Goal: Navigation & Orientation: Find specific page/section

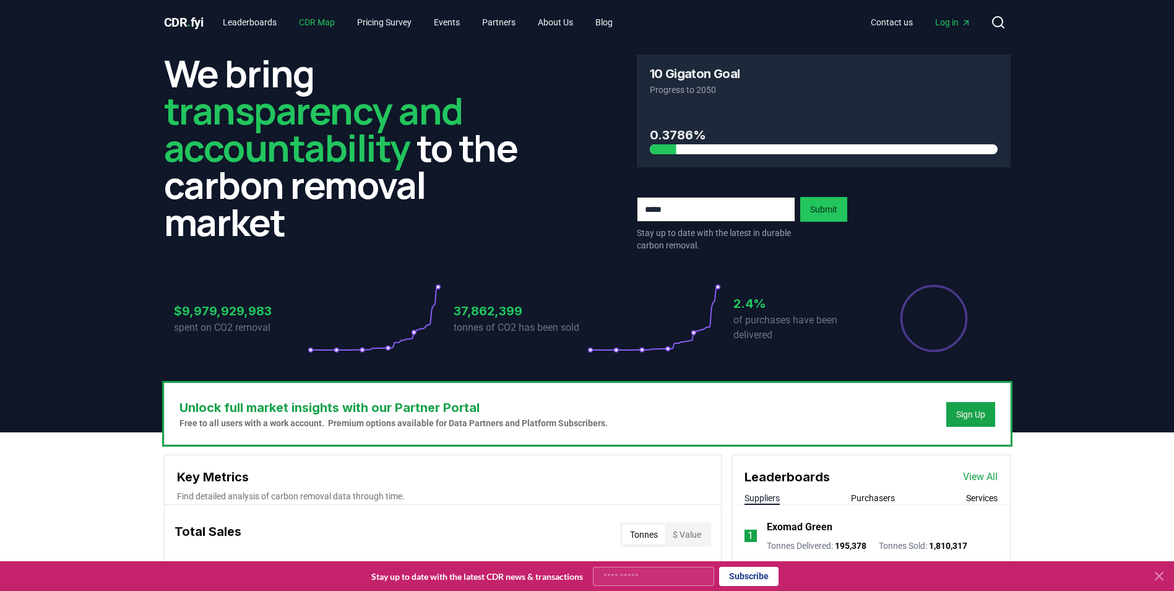
click at [327, 19] on link "CDR Map" at bounding box center [317, 22] width 56 height 22
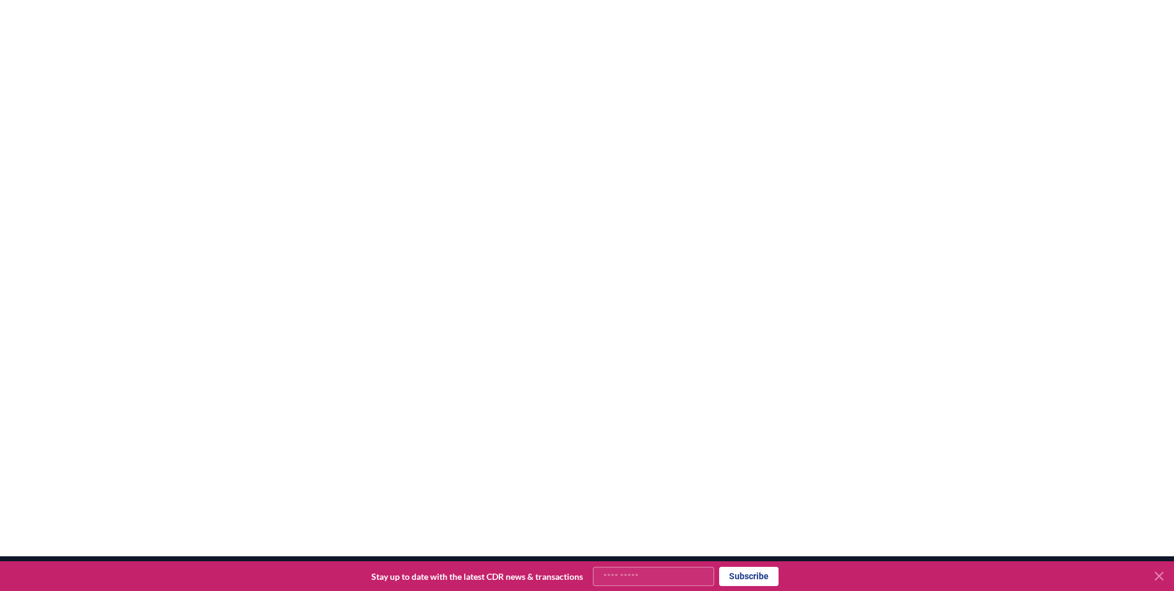
scroll to position [240, 0]
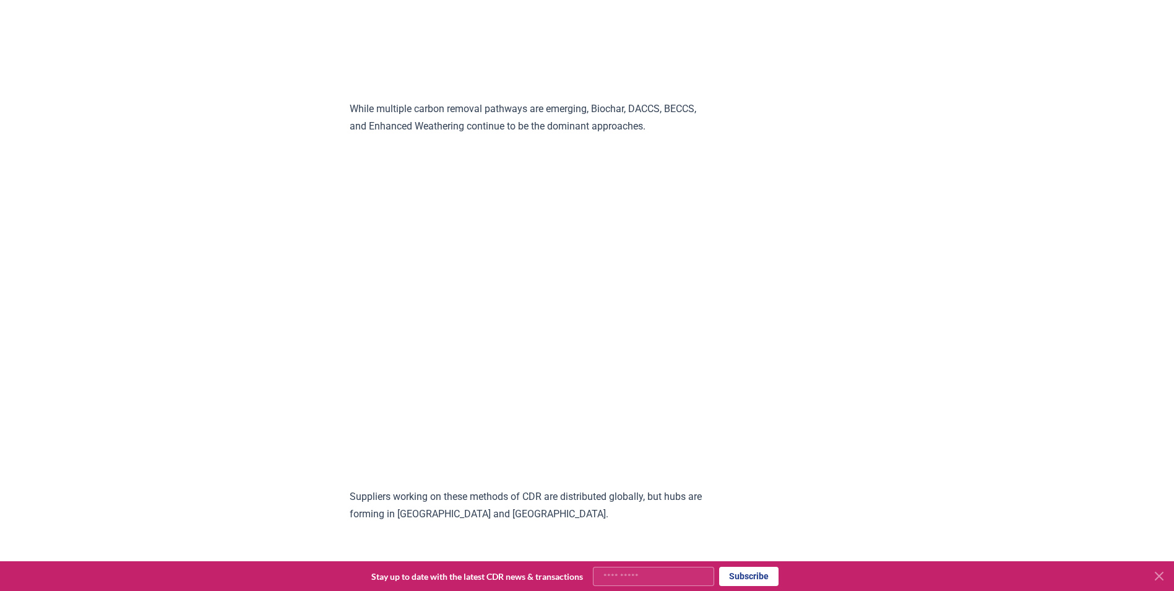
scroll to position [2105, 0]
